Goal: Participate in discussion: Engage in conversation with other users on a specific topic

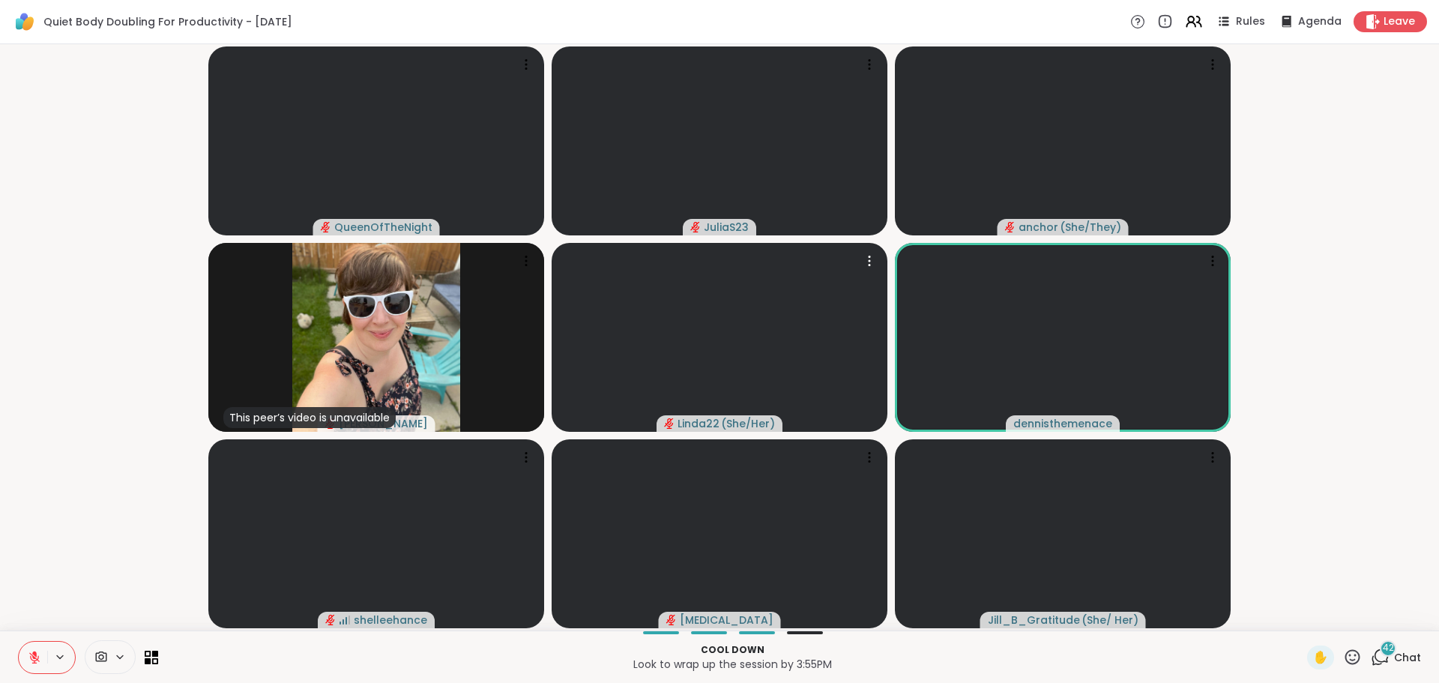
drag, startPoint x: 0, startPoint y: 0, endPoint x: 1300, endPoint y: 439, distance: 1372.2
click at [1283, 428] on video-player-container "QueenOfTheNight JuliaS23 anchor ( She/They ) This peer’s video is unavailable […" at bounding box center [719, 337] width 1421 height 574
click at [1394, 657] on span "Chat" at bounding box center [1407, 657] width 27 height 15
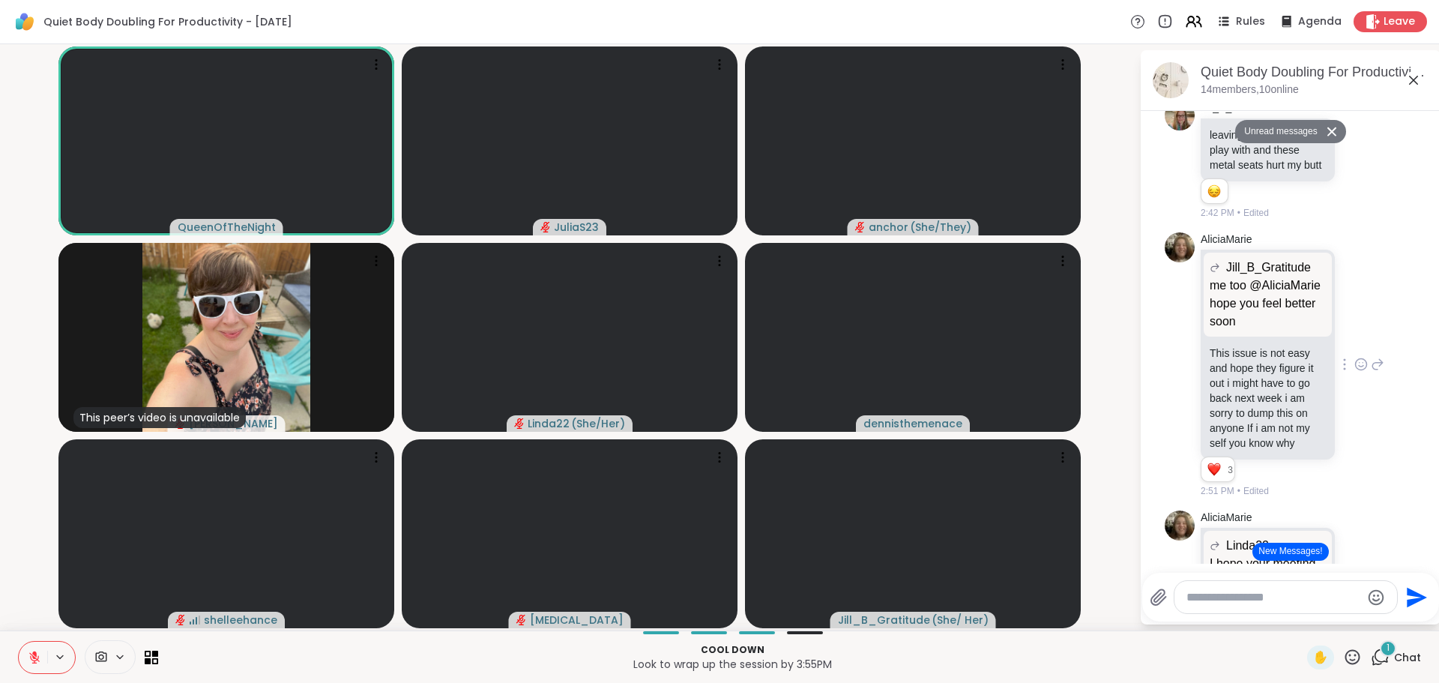
scroll to position [4456, 0]
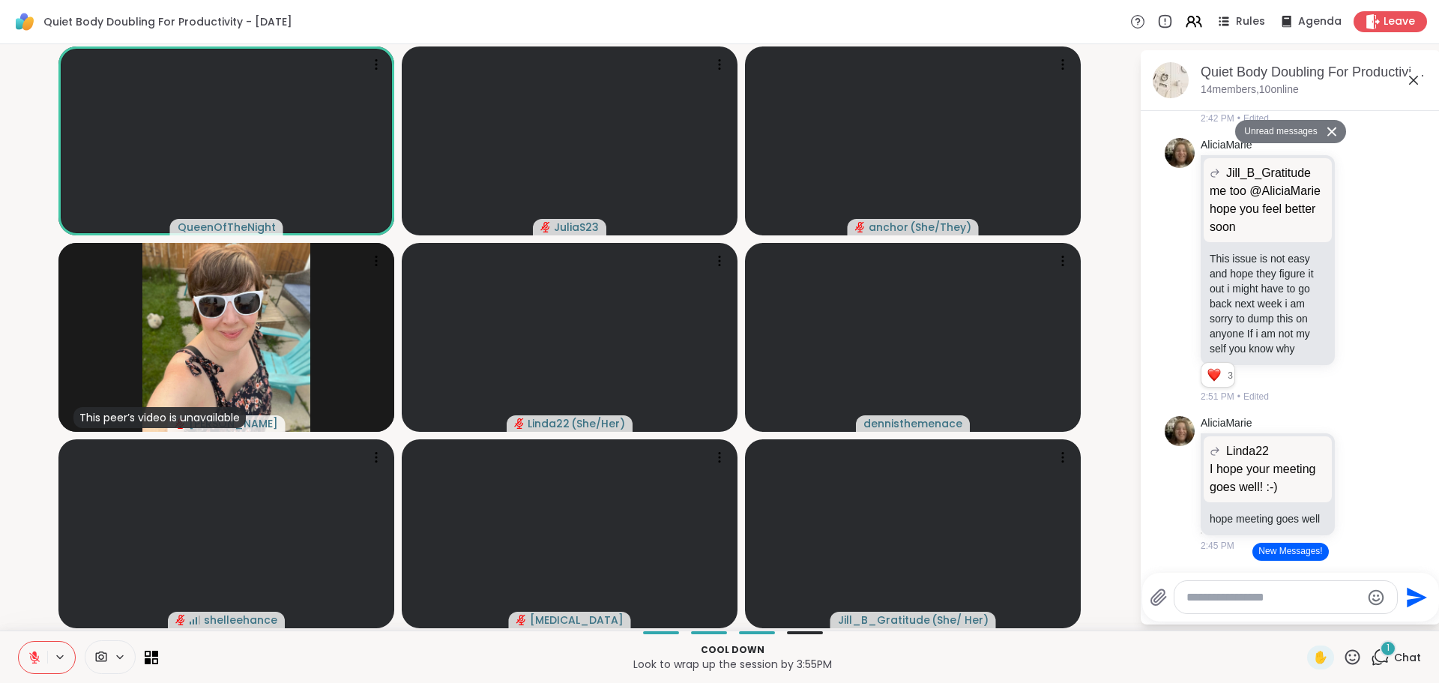
click at [1267, 557] on button "New Messages!" at bounding box center [1290, 552] width 76 height 18
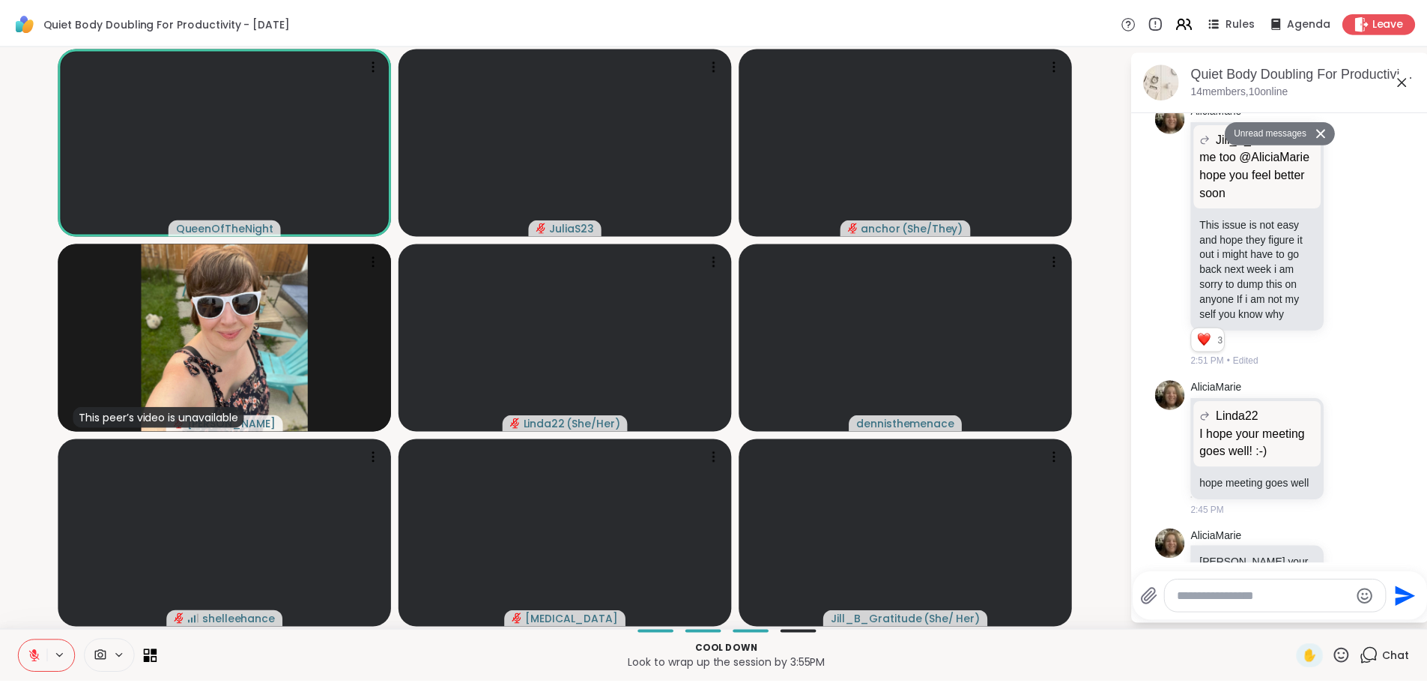
scroll to position [7209, 0]
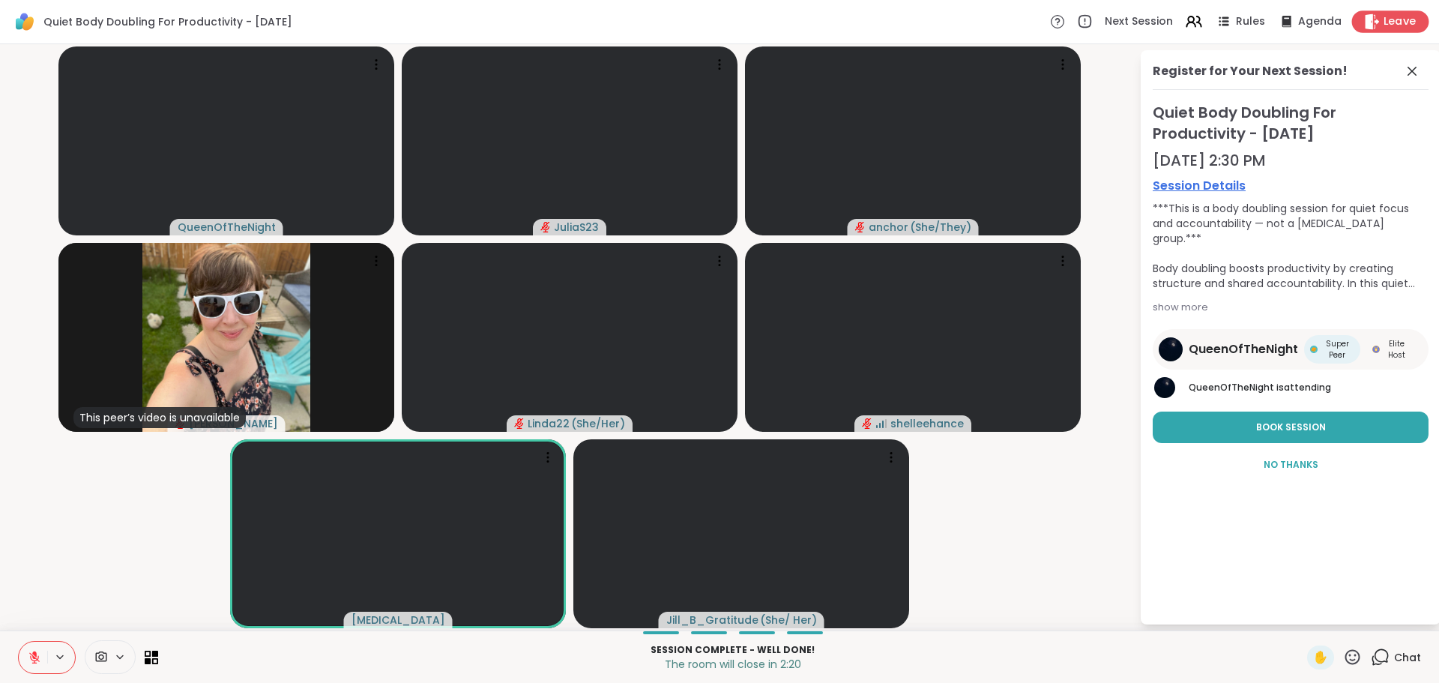
click at [1383, 21] on span "Leave" at bounding box center [1399, 22] width 33 height 16
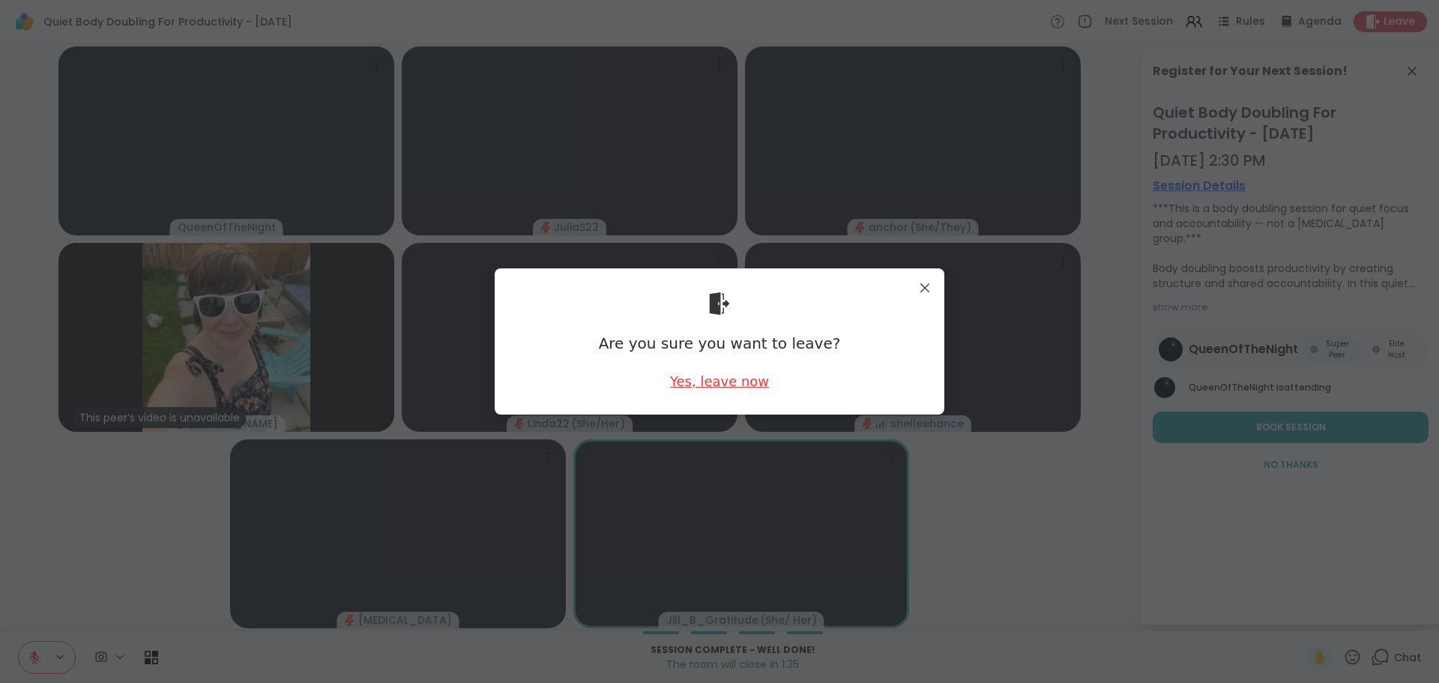
click at [713, 384] on div "Yes, leave now" at bounding box center [719, 381] width 99 height 19
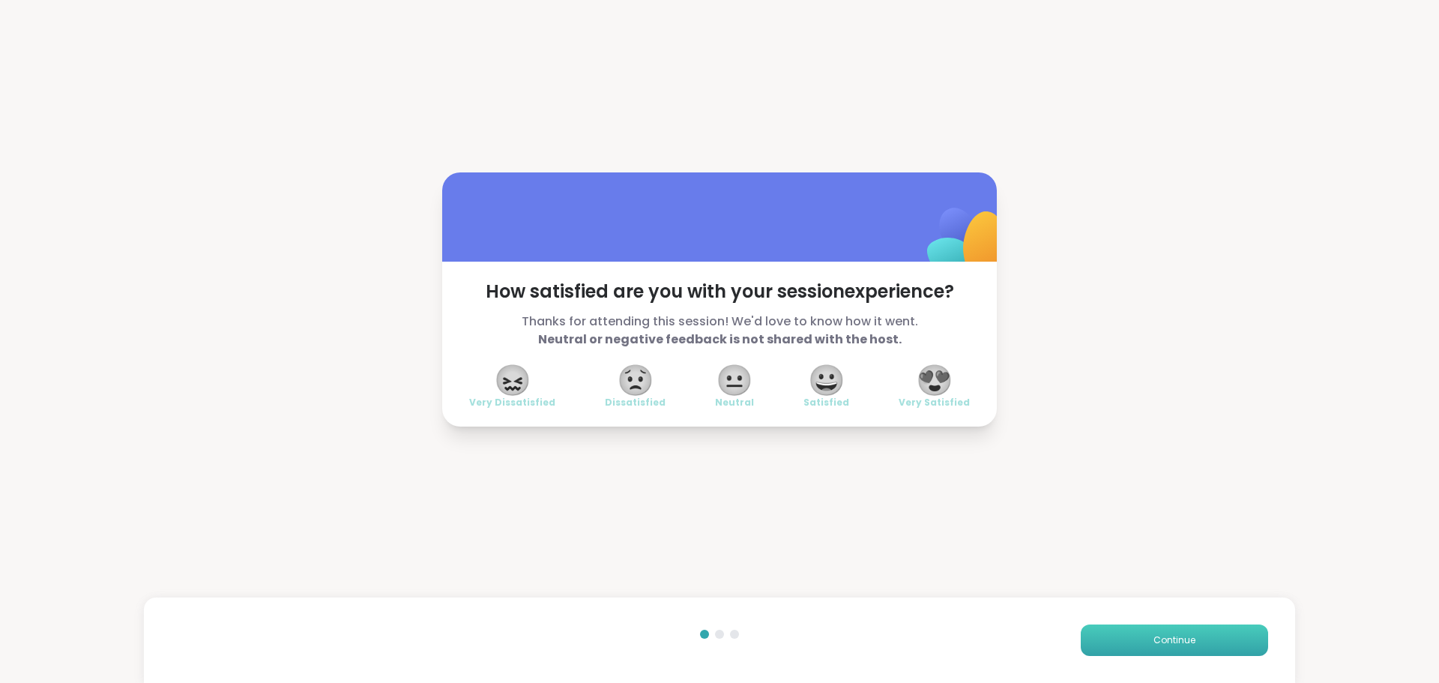
click at [1153, 642] on span "Continue" at bounding box center [1174, 639] width 42 height 13
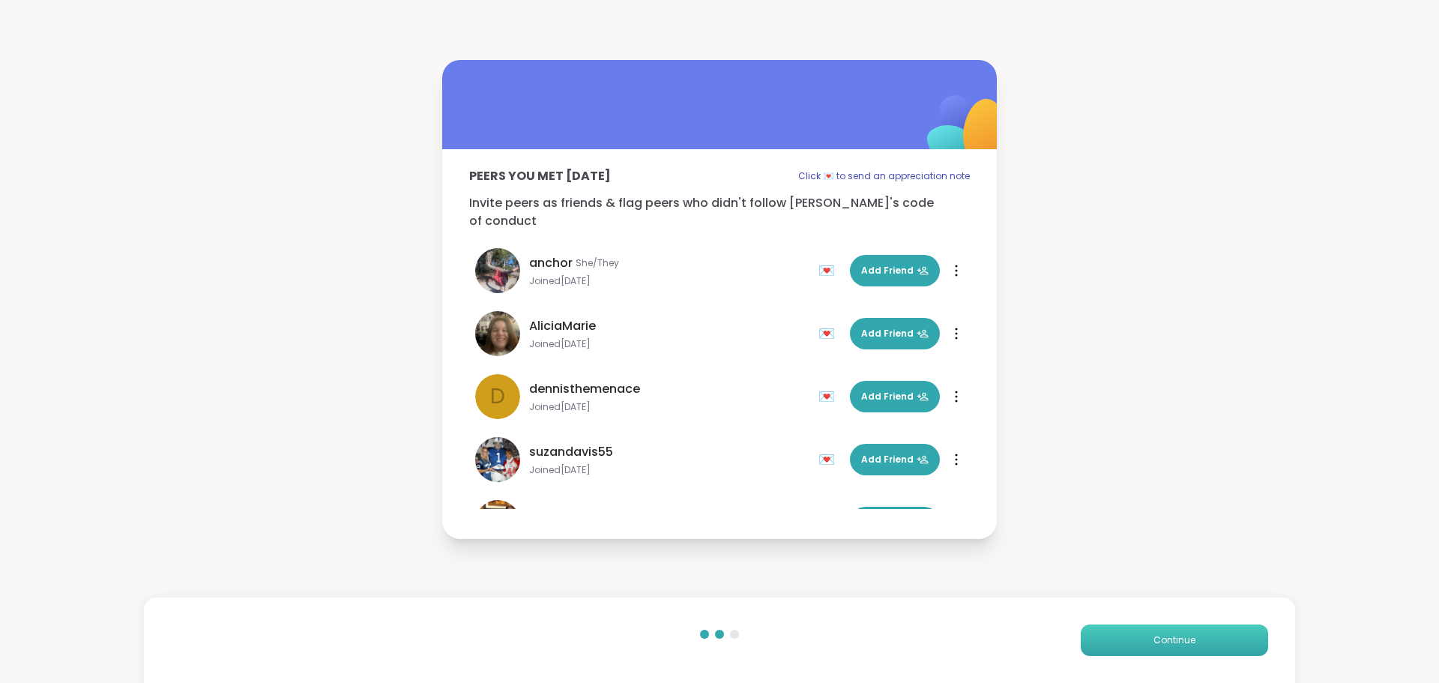
click at [1153, 636] on span "Continue" at bounding box center [1174, 639] width 42 height 13
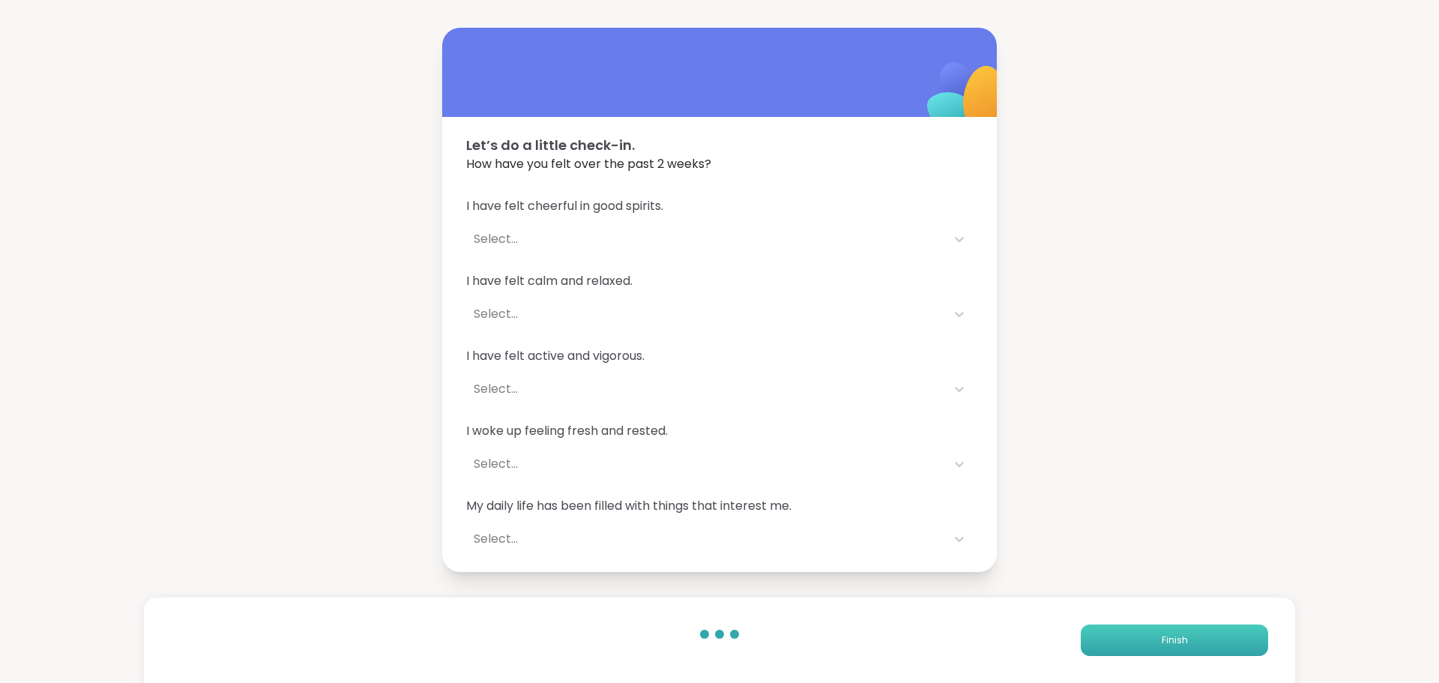
click at [1146, 636] on button "Finish" at bounding box center [1174, 639] width 187 height 31
